Goal: Information Seeking & Learning: Learn about a topic

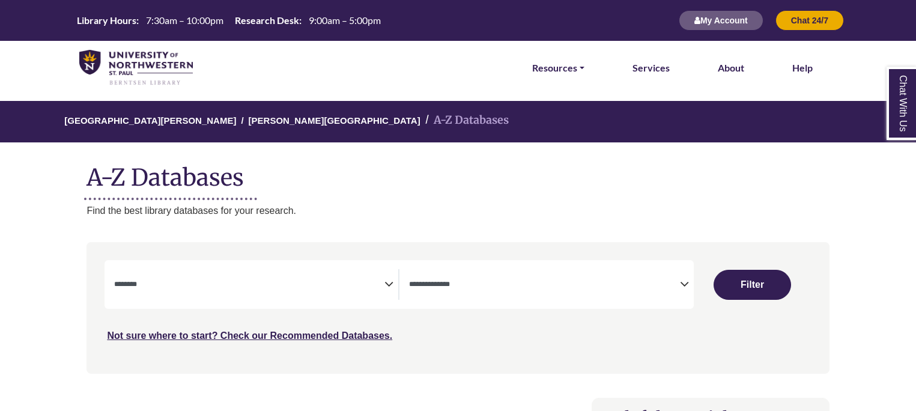
select select "Database Subject Filter"
select select "Database Types Filter"
select select "Database Subject Filter"
select select "Database Types Filter"
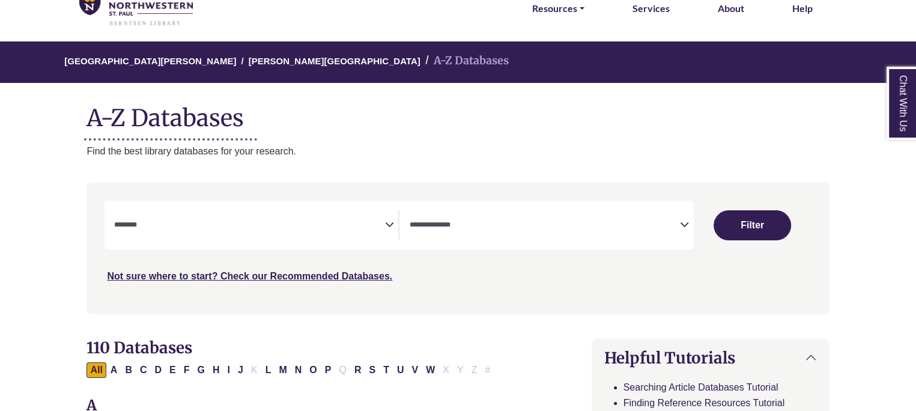
scroll to position [127, 0]
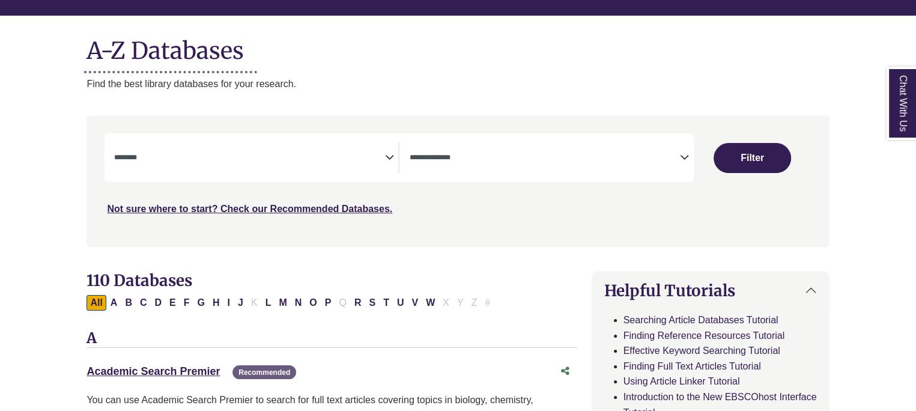
click at [385, 280] on h2 "110 Databases" at bounding box center [331, 280] width 490 height 19
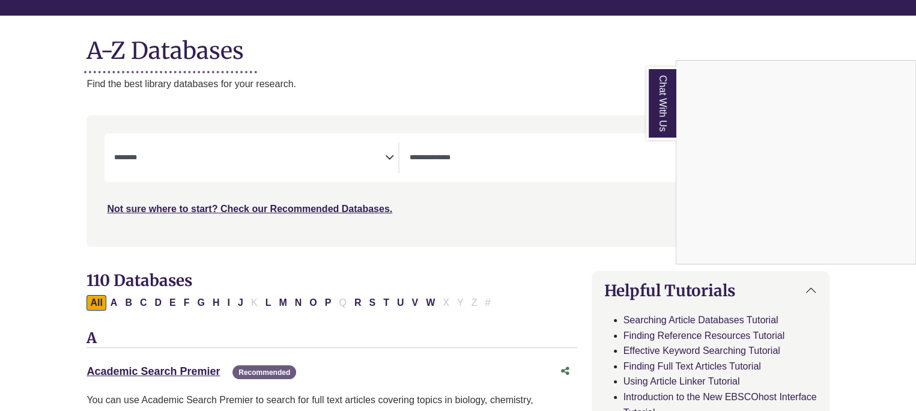
click at [389, 156] on div "Chat With Us" at bounding box center [458, 205] width 916 height 411
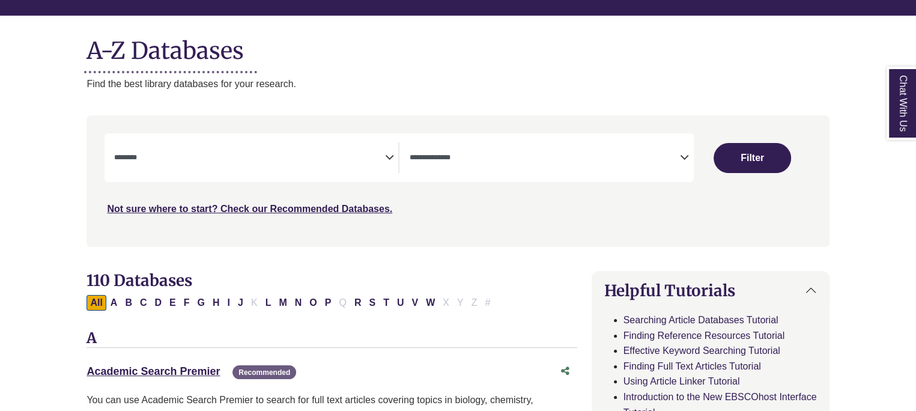
click at [389, 156] on icon "Search filters" at bounding box center [388, 156] width 9 height 18
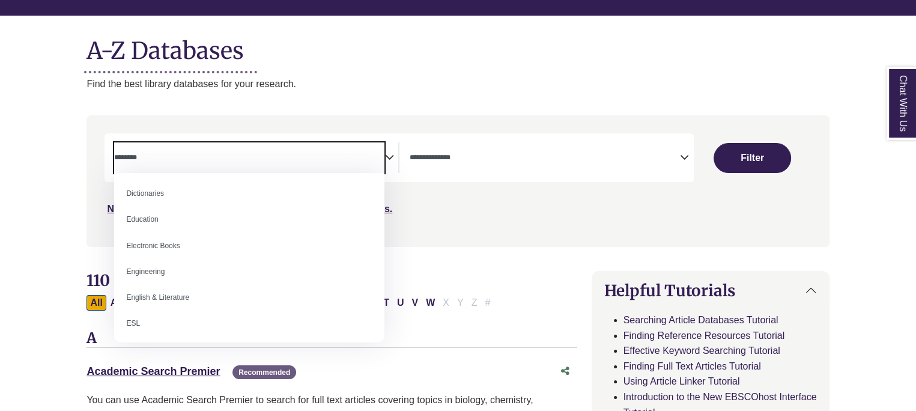
scroll to position [318, 0]
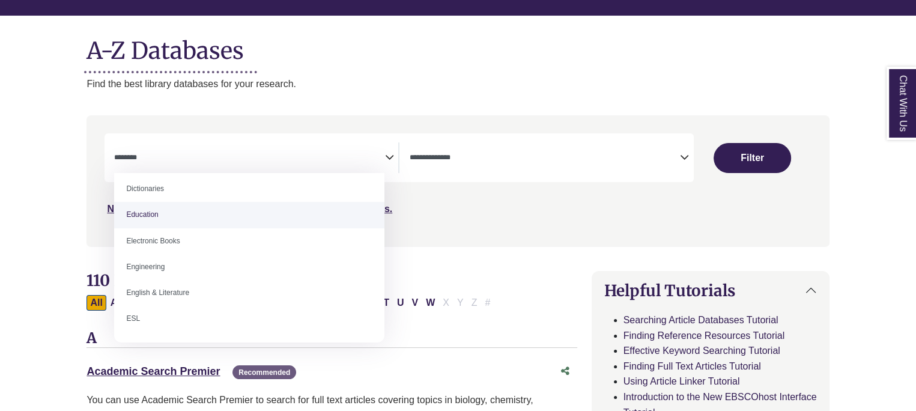
select select "*****"
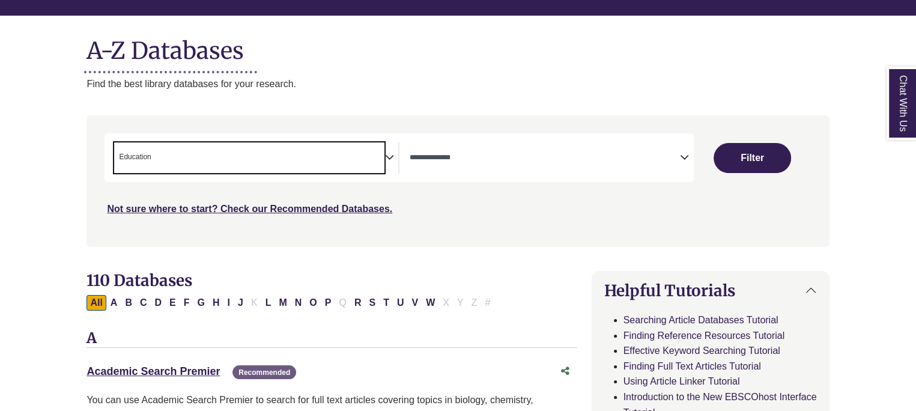
click at [392, 156] on icon "Search filters" at bounding box center [388, 156] width 9 height 18
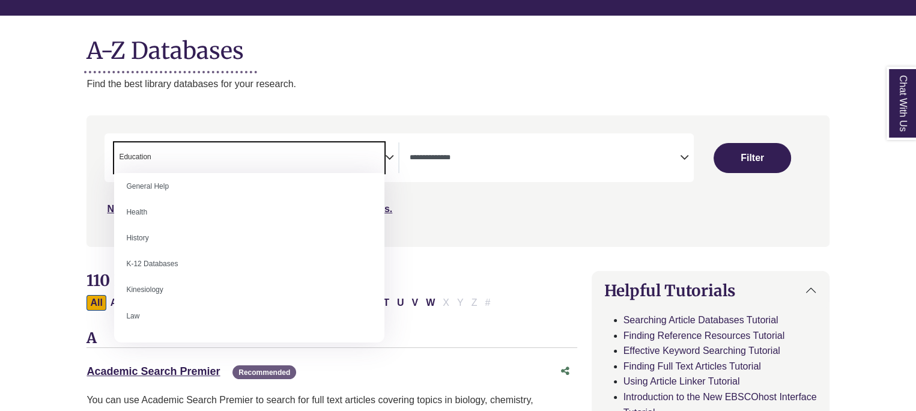
scroll to position [545, 0]
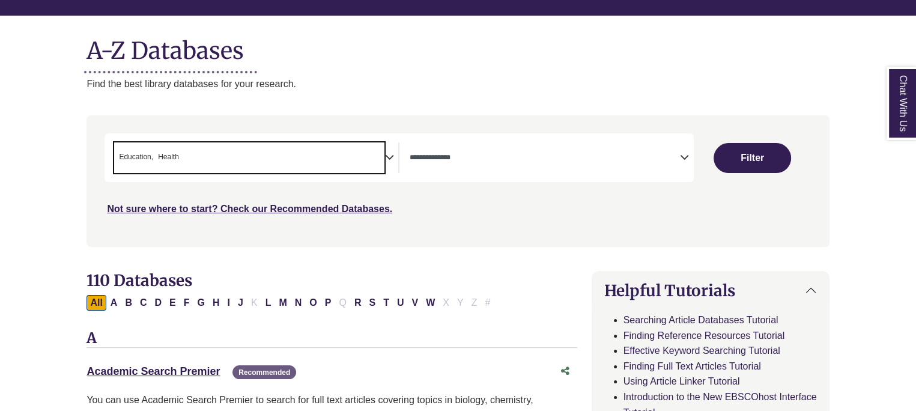
click at [386, 156] on icon "Search filters" at bounding box center [388, 156] width 9 height 18
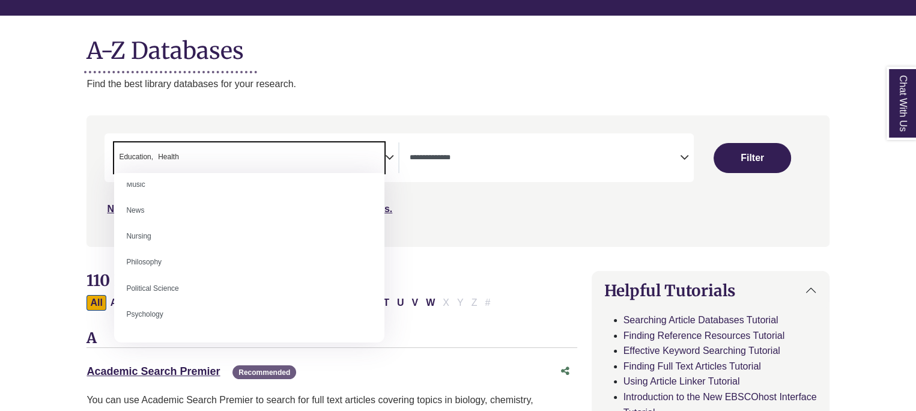
scroll to position [850, 0]
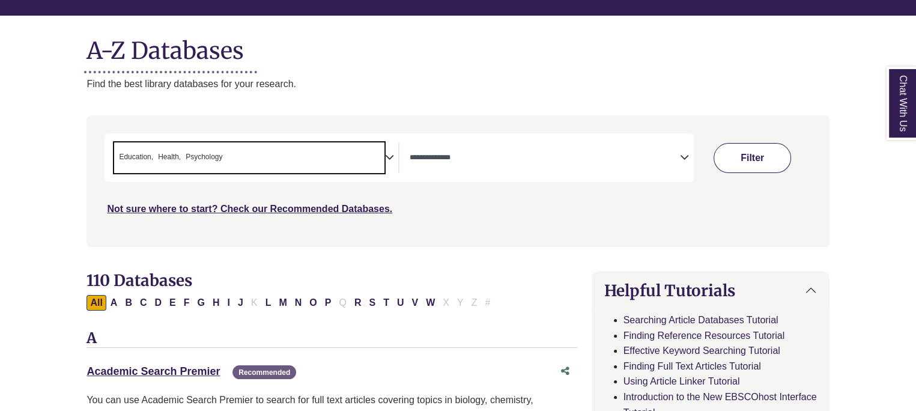
click at [760, 150] on button "Filter" at bounding box center [751, 158] width 77 height 30
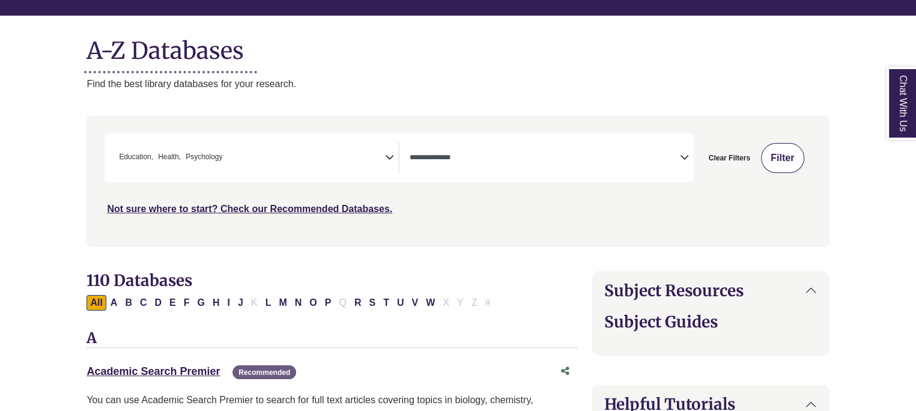
select select "Database Types Filter"
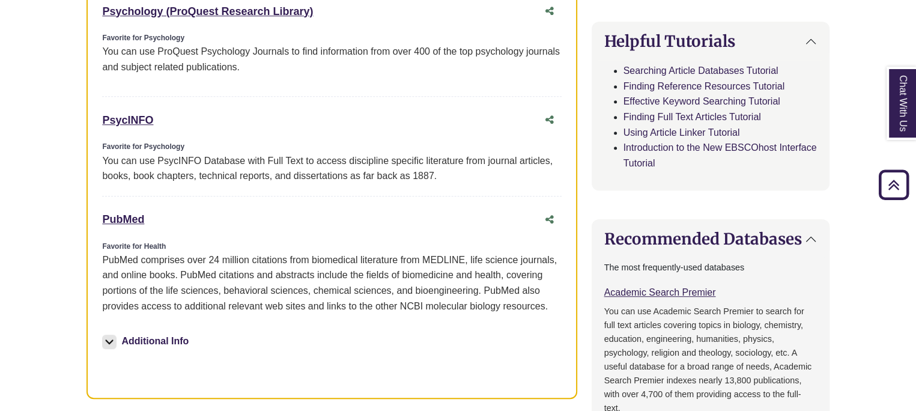
scroll to position [707, 0]
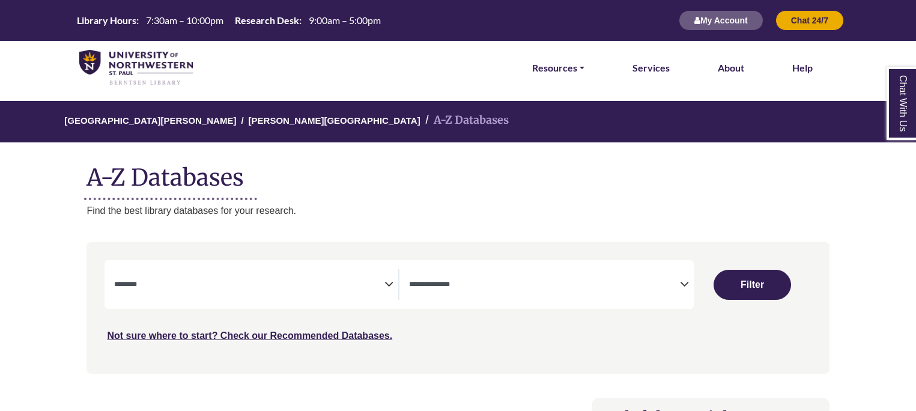
select select "Database Subject Filter"
select select "Database Types Filter"
select select "Database Subject Filter"
click at [685, 283] on icon "Search filters" at bounding box center [684, 282] width 9 height 18
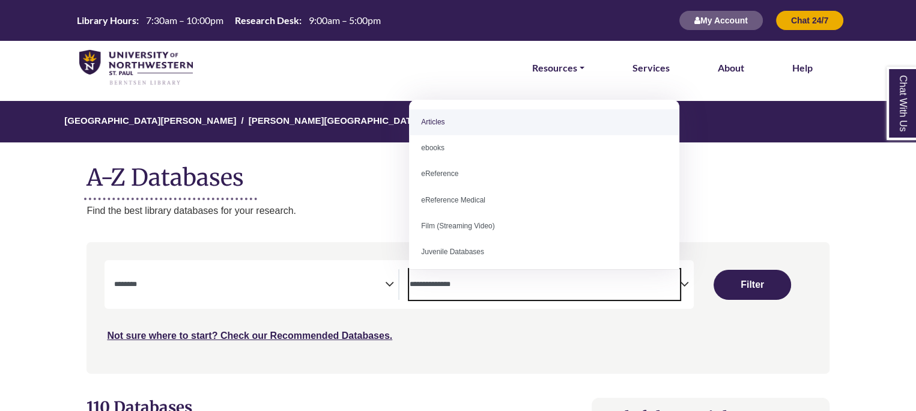
select select "*****"
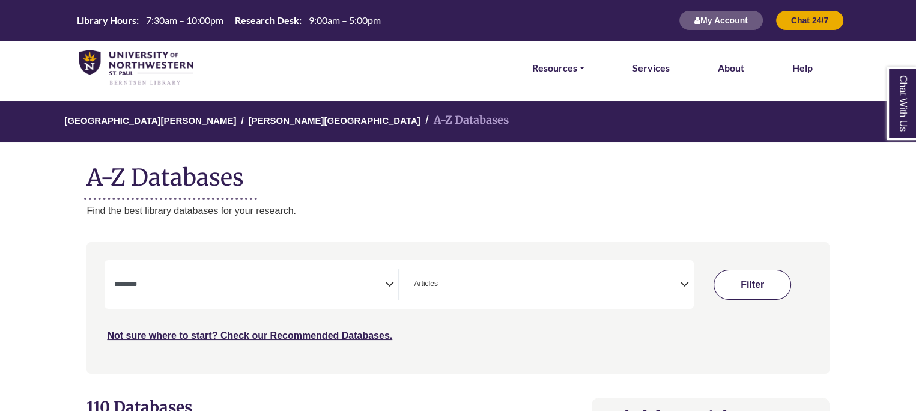
click at [745, 282] on button "Filter" at bounding box center [751, 285] width 77 height 30
select select "Database Subject Filter"
click at [387, 284] on icon "Search filters" at bounding box center [388, 282] width 9 height 18
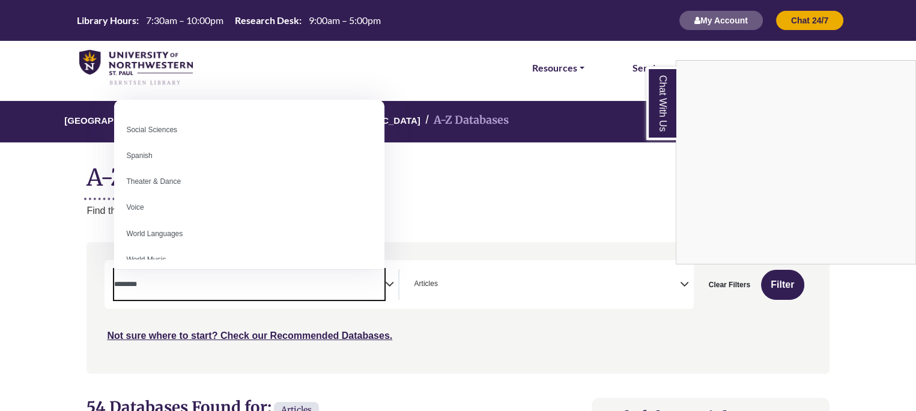
scroll to position [1069, 0]
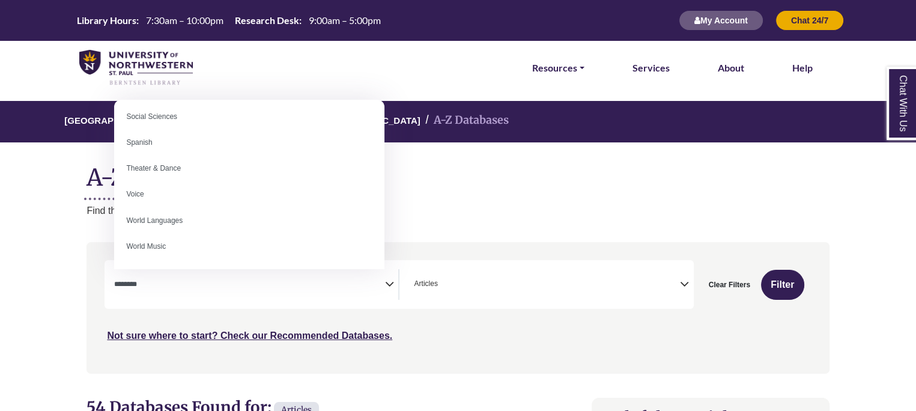
click at [457, 207] on p "Find the best library databases for your research." at bounding box center [457, 211] width 742 height 16
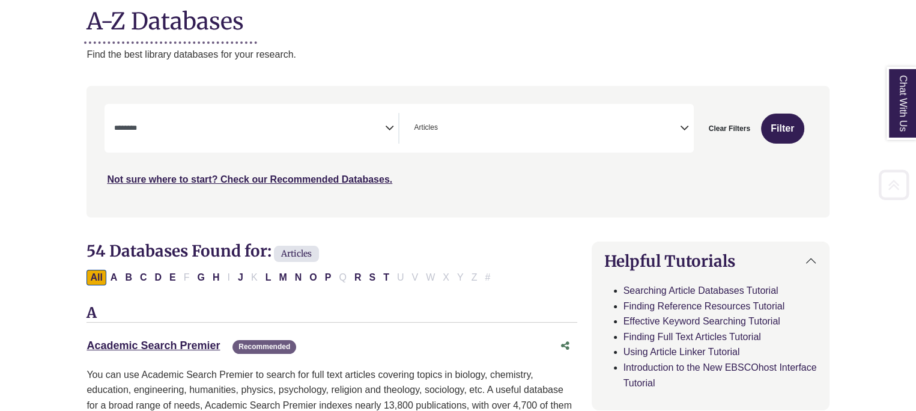
scroll to position [162, 0]
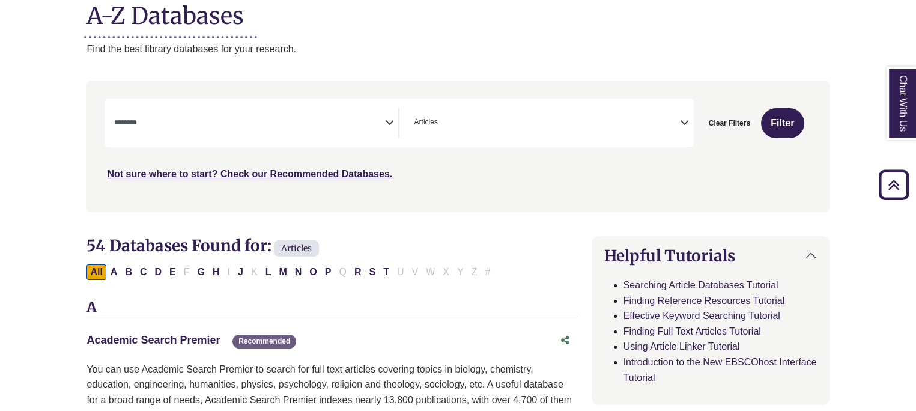
click at [155, 338] on link "Academic Search Premier This link opens in a new window" at bounding box center [152, 340] width 133 height 12
